Goal: Task Accomplishment & Management: Use online tool/utility

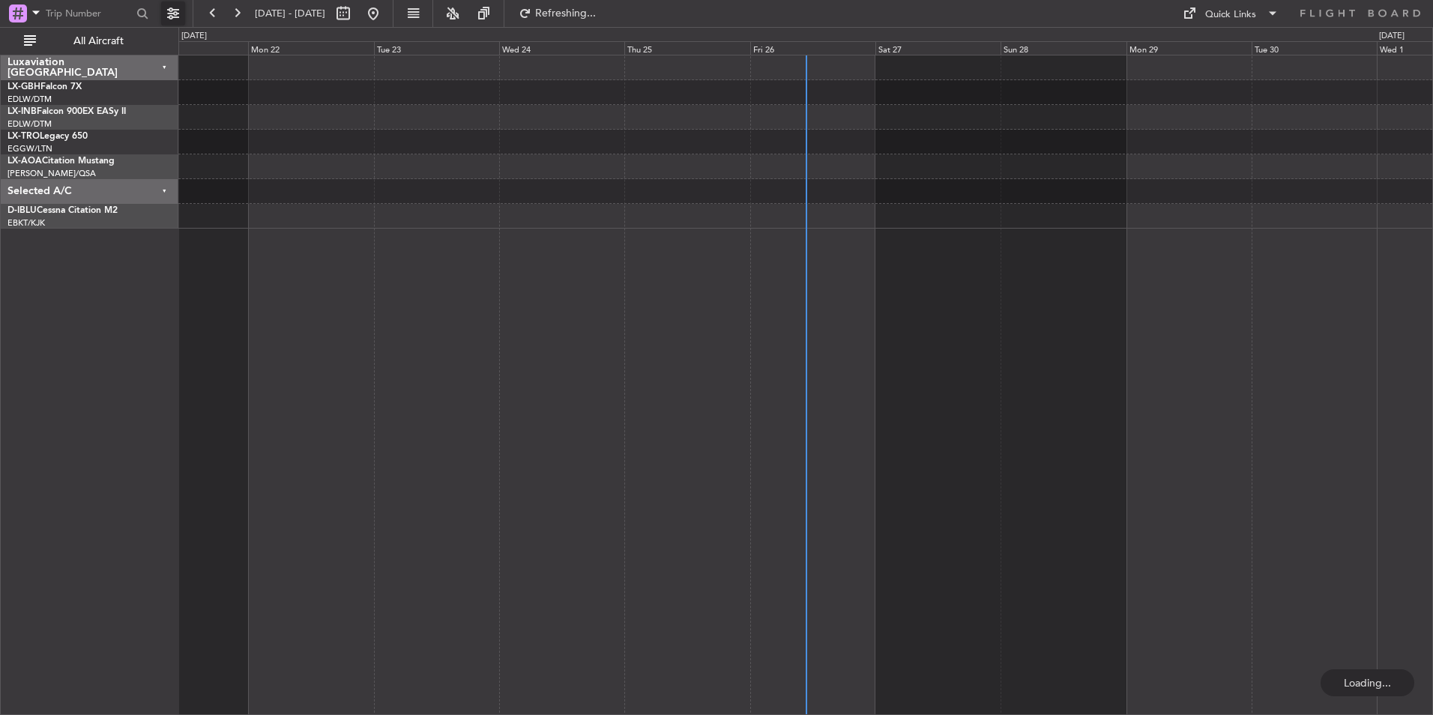
click at [170, 13] on button at bounding box center [173, 13] width 24 height 24
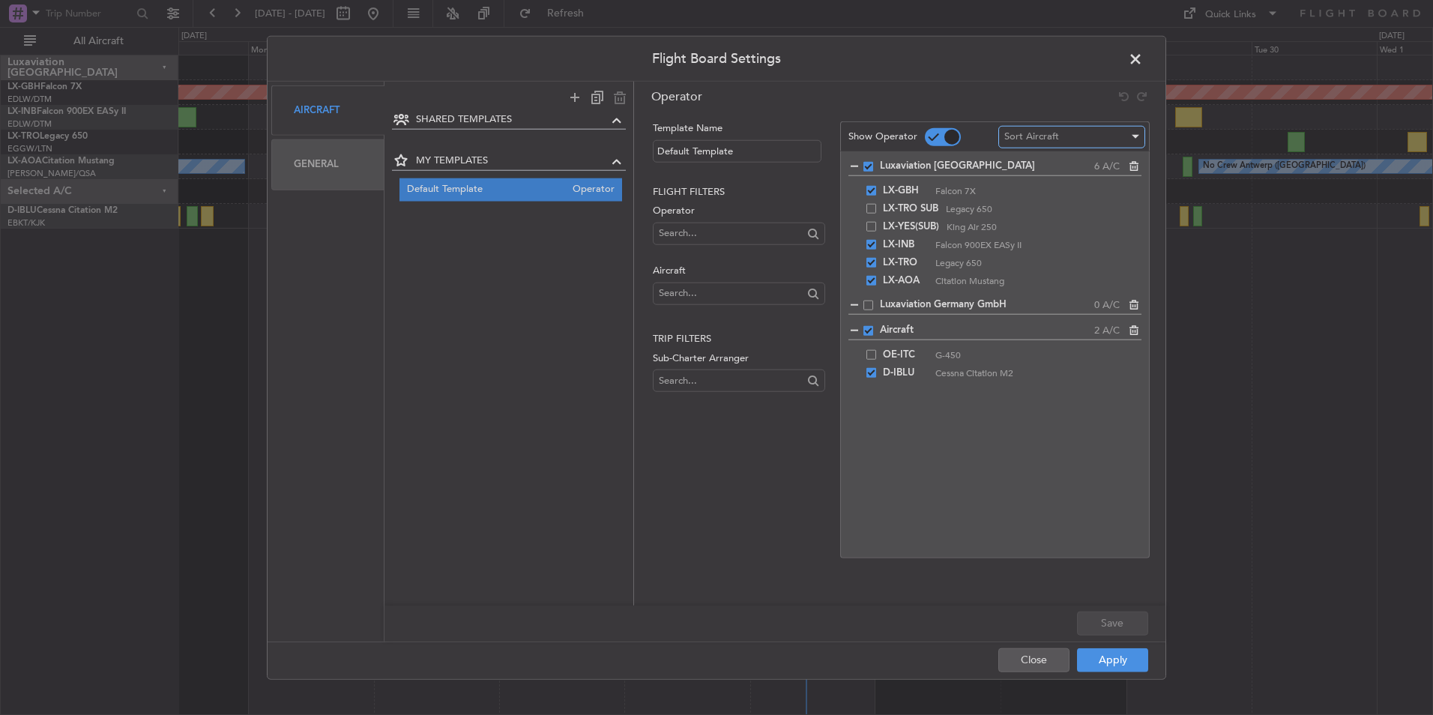
click at [1059, 137] on div "Sort Aircraft" at bounding box center [1066, 136] width 124 height 22
click at [982, 429] on div at bounding box center [716, 357] width 1433 height 715
click at [664, 230] on input "text" at bounding box center [730, 233] width 143 height 22
click at [742, 239] on input "sub-charter" at bounding box center [730, 233] width 143 height 22
click at [983, 483] on div "Luxaviation Luxembourg 6 A/C LX-GBH Falcon 7X LX-TRO SUB Legacy 650 LX-YES(SUB)…" at bounding box center [994, 354] width 309 height 407
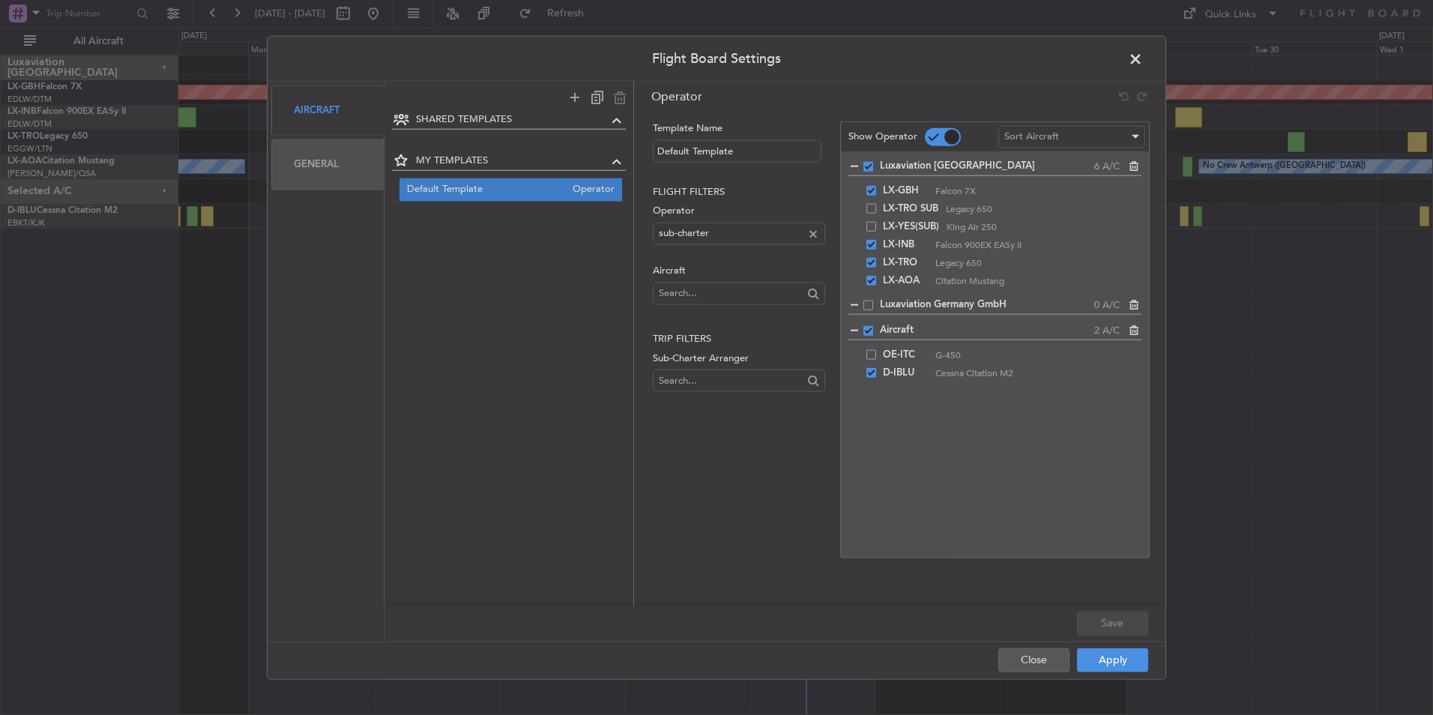
click at [766, 510] on div "Template Name Default Template Flight filters Operator sub-charter Aircraft Tri…" at bounding box center [737, 339] width 175 height 437
click at [729, 234] on input "sub-charter" at bounding box center [730, 233] width 143 height 22
drag, startPoint x: 731, startPoint y: 234, endPoint x: 599, endPoint y: 233, distance: 131.1
click at [605, 241] on div "SHARED TEMPLATES MY TEMPLATES Default Template Operator Operator Template Name …" at bounding box center [774, 344] width 781 height 524
type input "S"
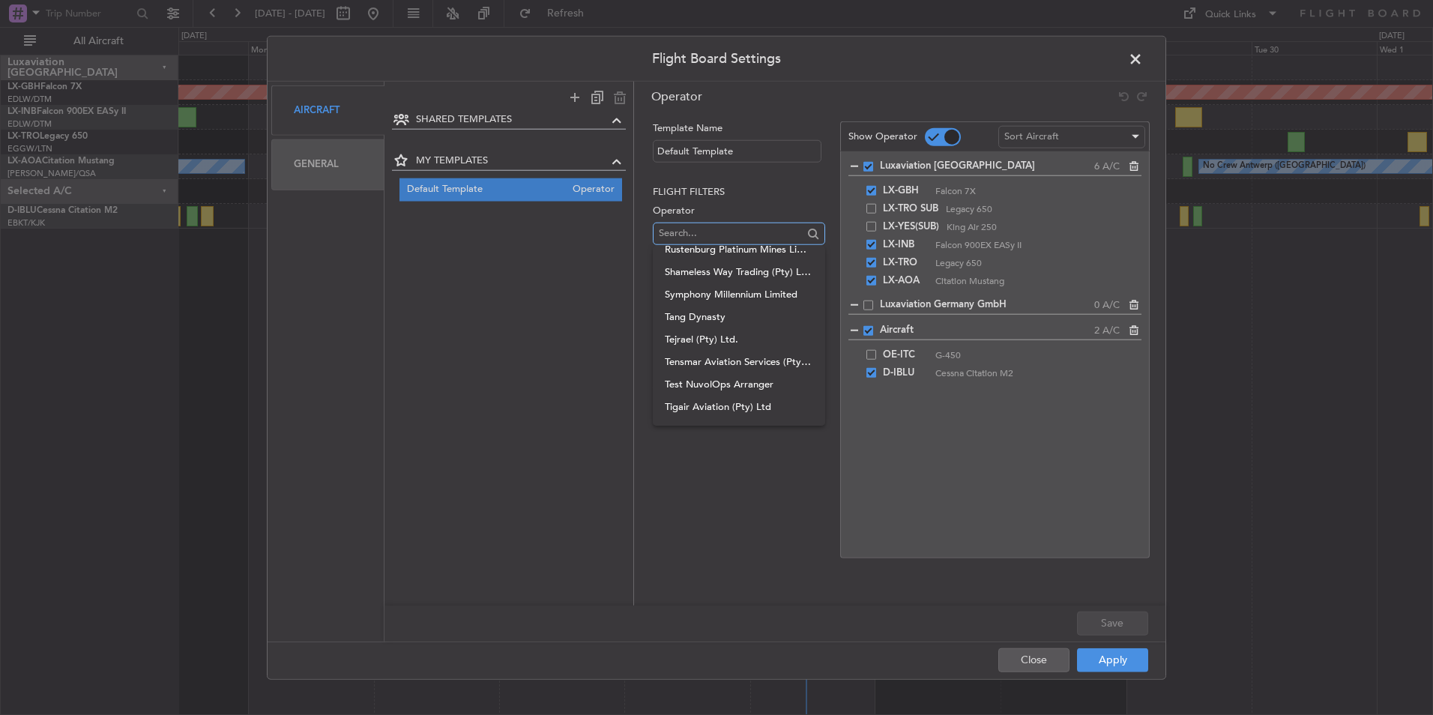
scroll to position [1371, 0]
click at [728, 487] on div "Template Name Default Template Flight filters Operator Aircraft Trip filters Su…" at bounding box center [737, 339] width 175 height 437
click at [696, 234] on input "text" at bounding box center [730, 233] width 143 height 22
click at [782, 195] on h2 "Flight filters" at bounding box center [739, 191] width 172 height 15
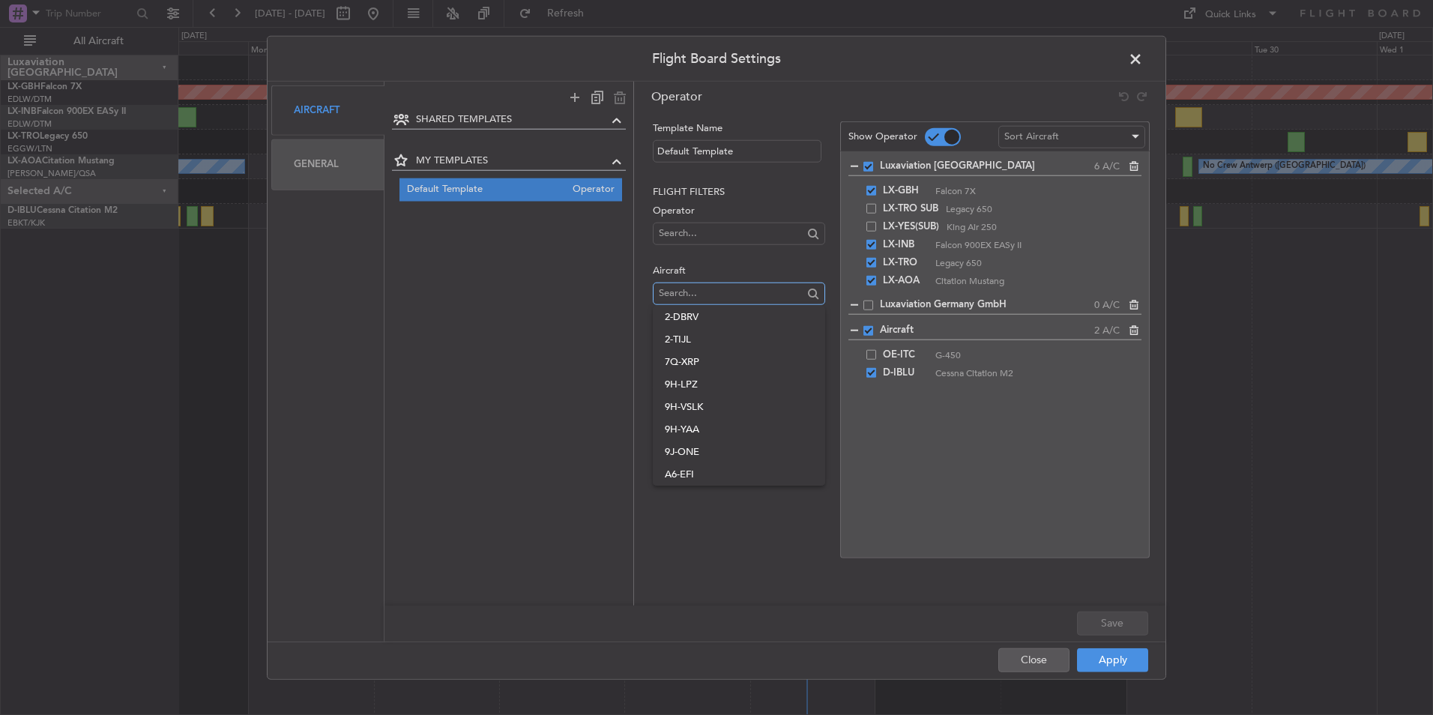
click at [735, 292] on input "text" at bounding box center [730, 293] width 143 height 22
click at [707, 542] on div "Template Name Default Template Flight filters Operator Aircraft Trip filters Su…" at bounding box center [737, 339] width 175 height 437
click at [703, 379] on input "text" at bounding box center [730, 380] width 143 height 22
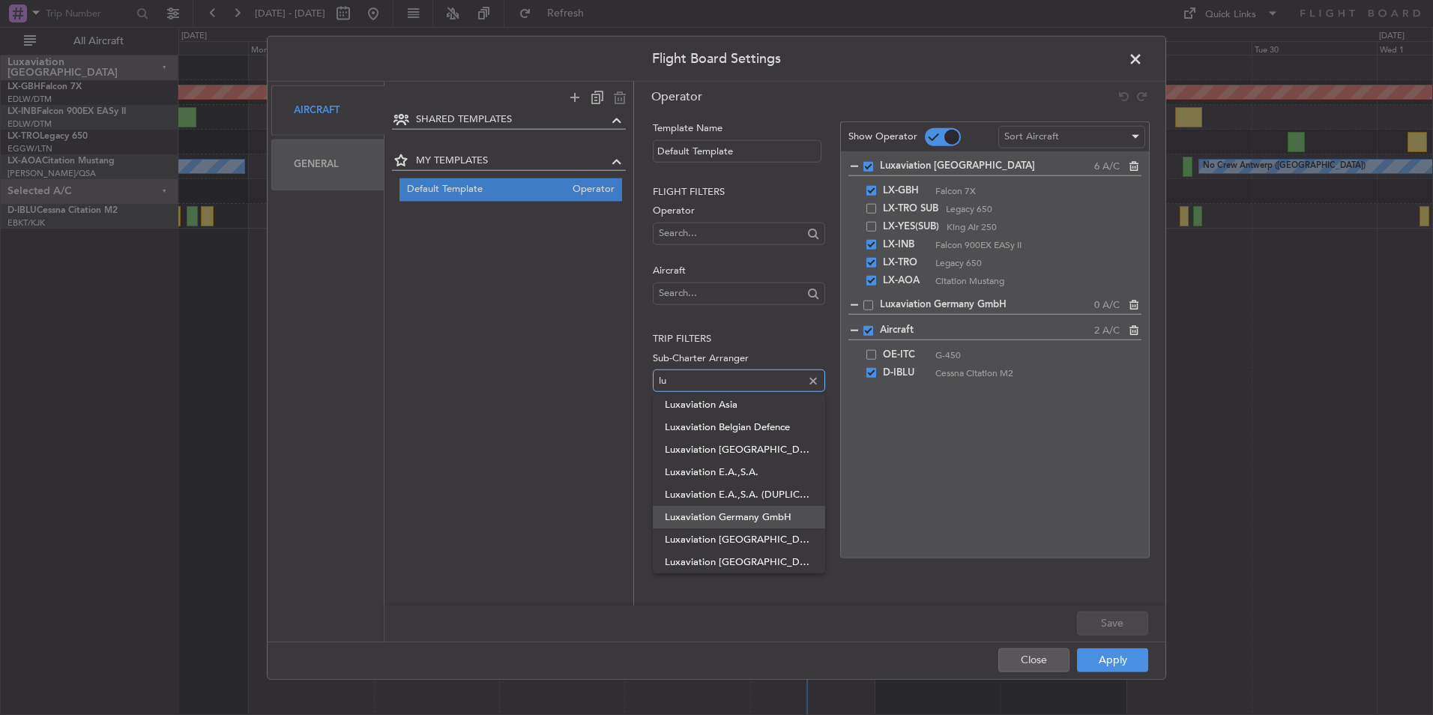
type input "lu"
click at [773, 516] on span "Luxaviation Germany GmbH" at bounding box center [739, 517] width 148 height 22
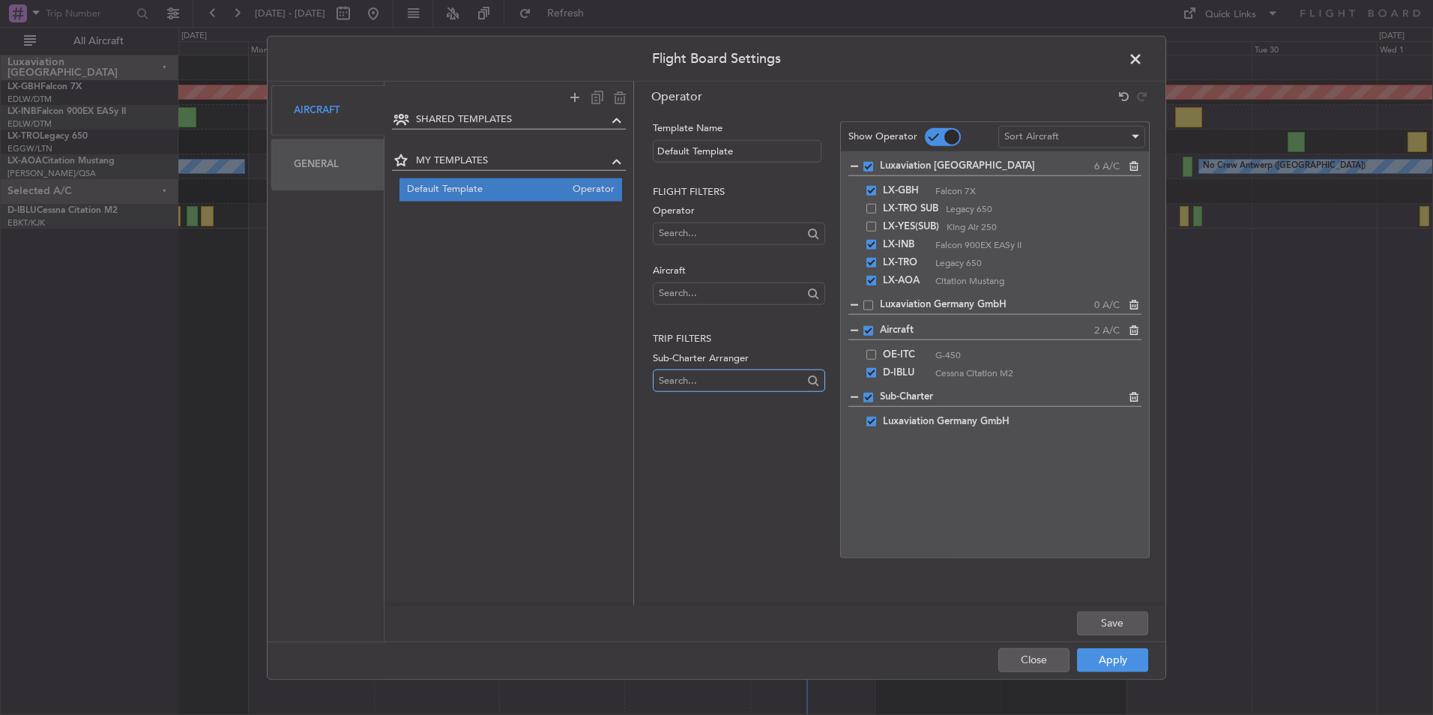
click at [703, 377] on input "text" at bounding box center [730, 380] width 143 height 22
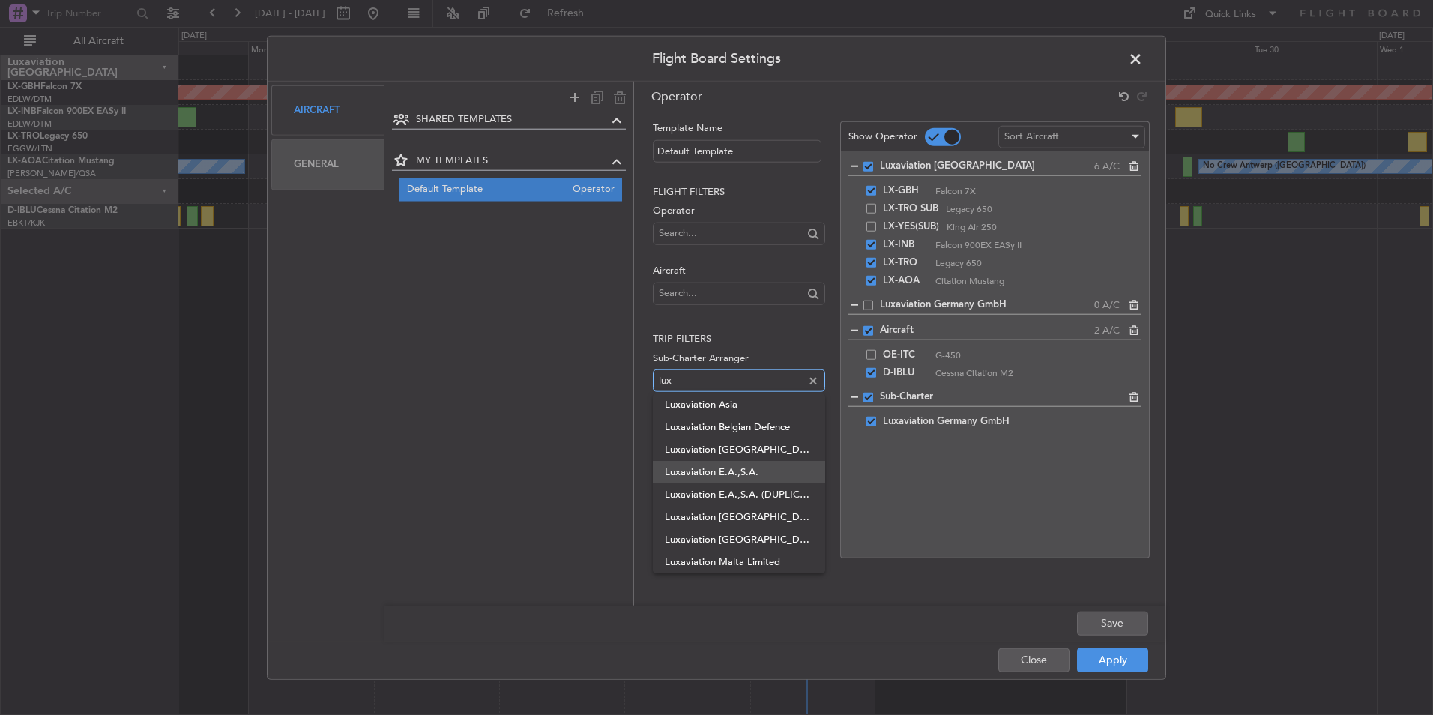
scroll to position [67, 0]
type input "lux"
click at [756, 470] on span "Luxaviation [GEOGRAPHIC_DATA]" at bounding box center [739, 472] width 148 height 22
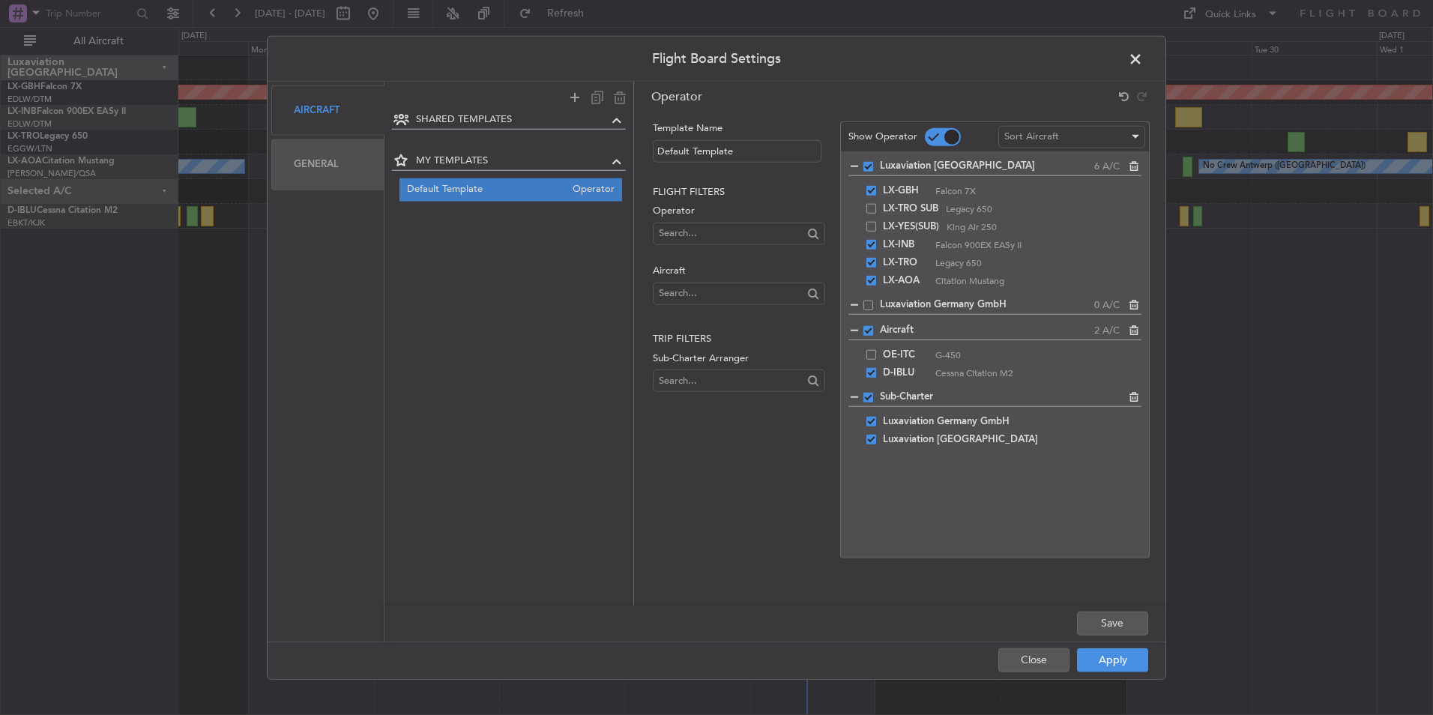
click at [760, 493] on div "Template Name Default Template Flight filters Operator Aircraft Trip filters Su…" at bounding box center [737, 339] width 175 height 437
click at [1106, 626] on button "Save" at bounding box center [1112, 623] width 71 height 24
click at [1133, 658] on button "Apply" at bounding box center [1112, 659] width 71 height 24
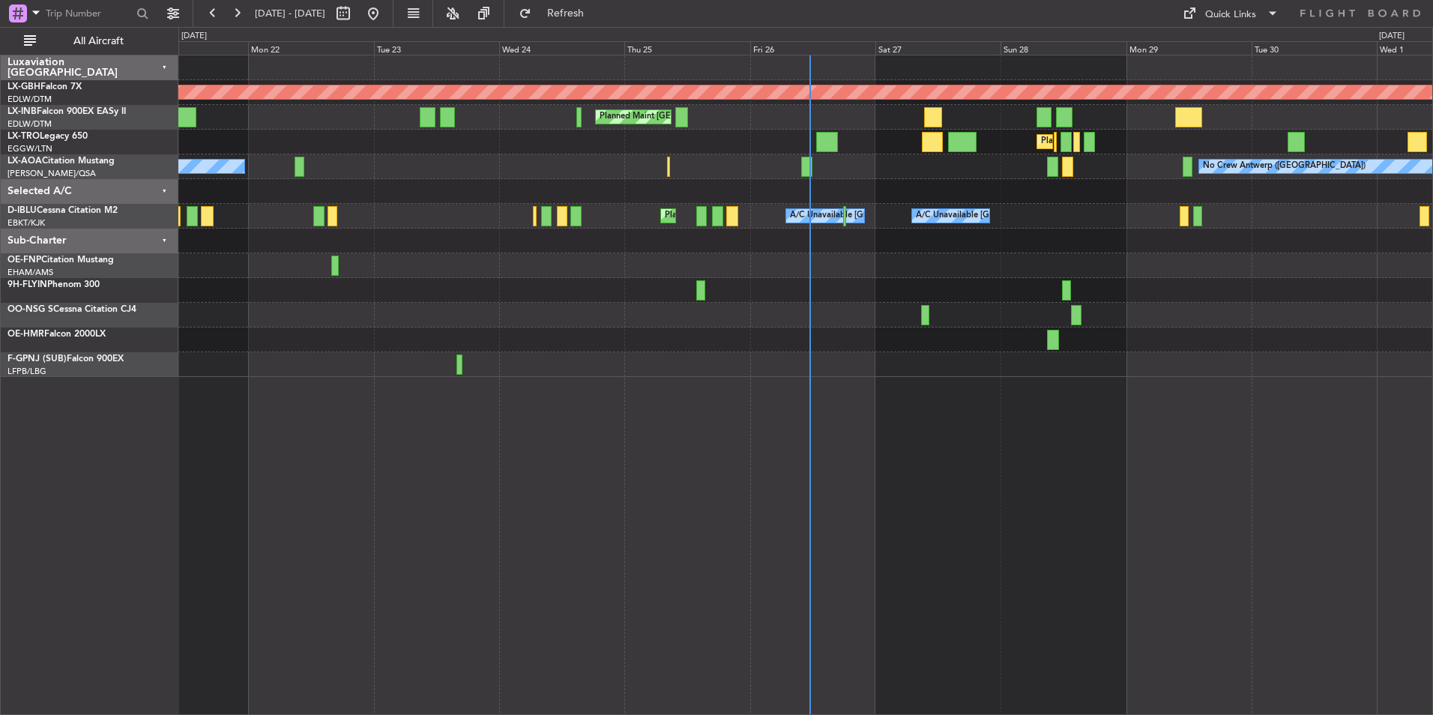
click at [166, 241] on div "Sub-Charter" at bounding box center [90, 241] width 178 height 25
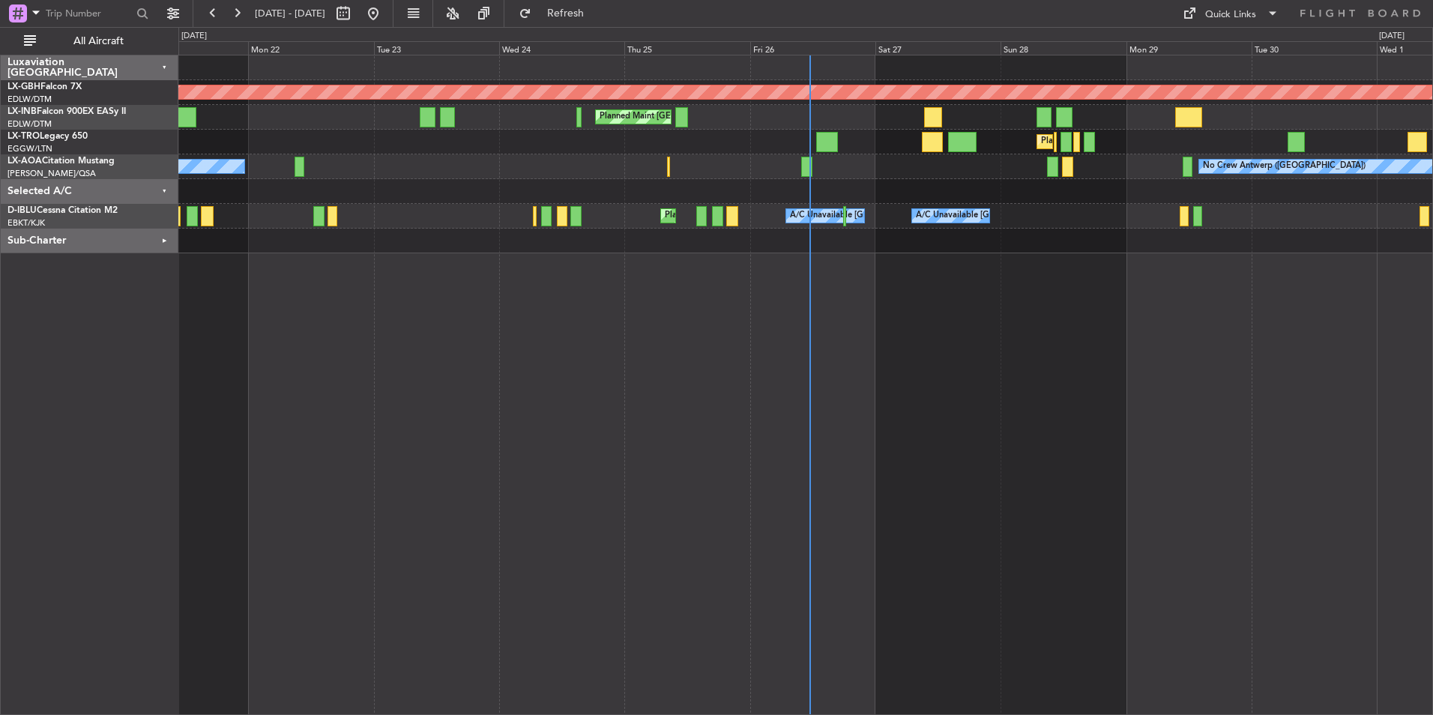
click at [163, 192] on div "Selected A/C" at bounding box center [90, 191] width 178 height 25
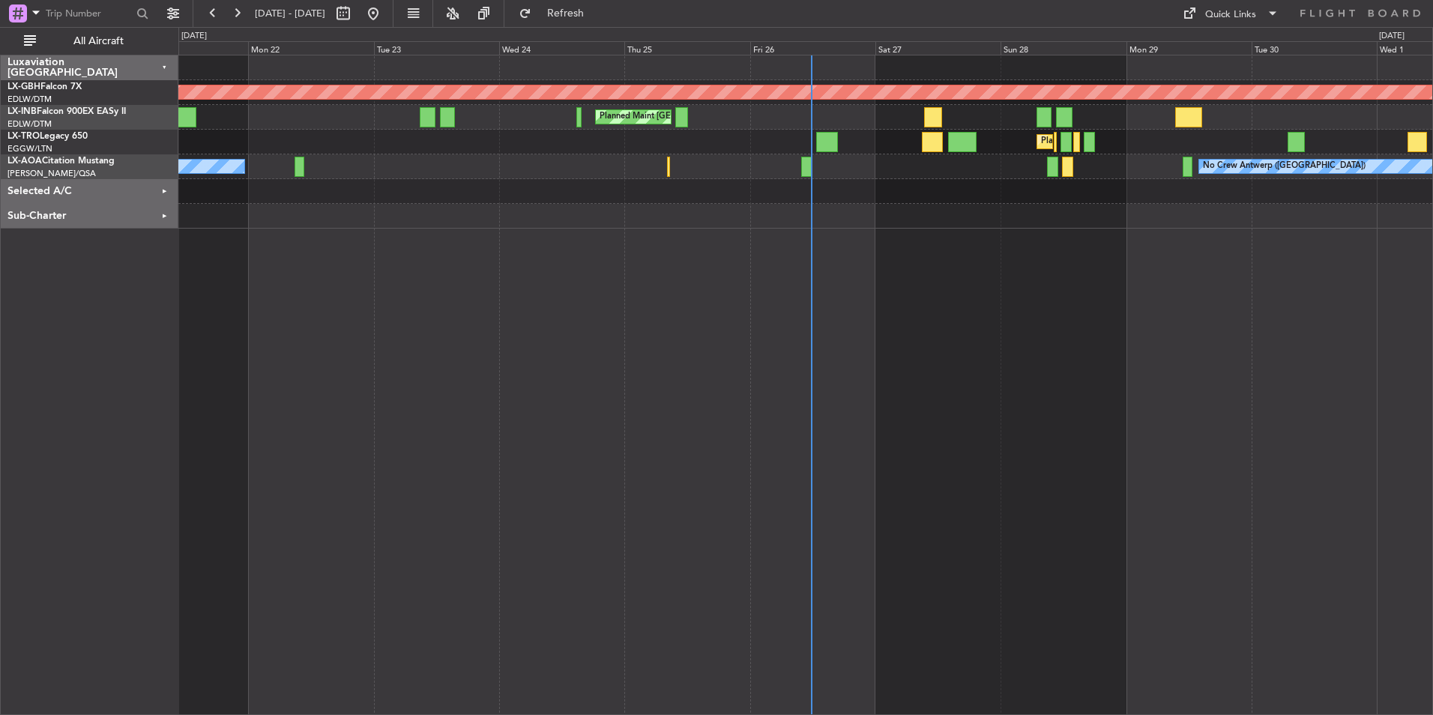
click at [166, 218] on div "Sub-Charter" at bounding box center [90, 216] width 178 height 25
